Goal: Task Accomplishment & Management: Use online tool/utility

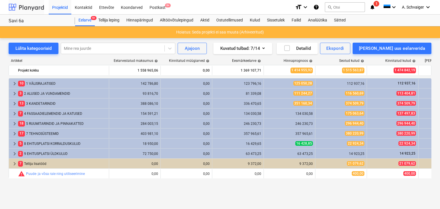
click at [32, 7] on div at bounding box center [27, 7] width 36 height 14
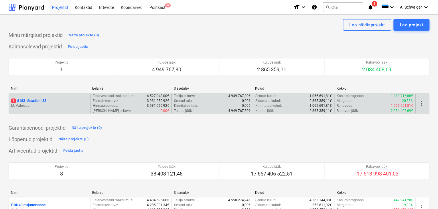
click at [45, 100] on p "6 8183 - Staadioni 83" at bounding box center [28, 101] width 35 height 5
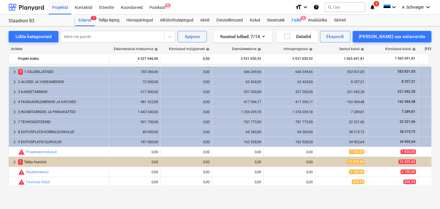
click at [299, 21] on div "Failid 6" at bounding box center [296, 20] width 16 height 11
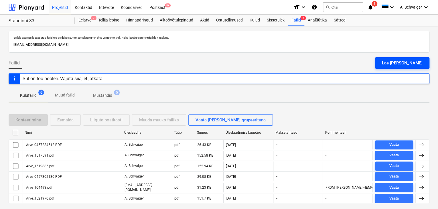
click at [400, 61] on div "Lae [PERSON_NAME]" at bounding box center [402, 62] width 41 height 7
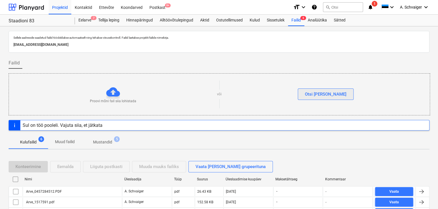
click at [321, 91] on div "Otsi [PERSON_NAME]" at bounding box center [326, 94] width 42 height 7
